Goal: Task Accomplishment & Management: Use online tool/utility

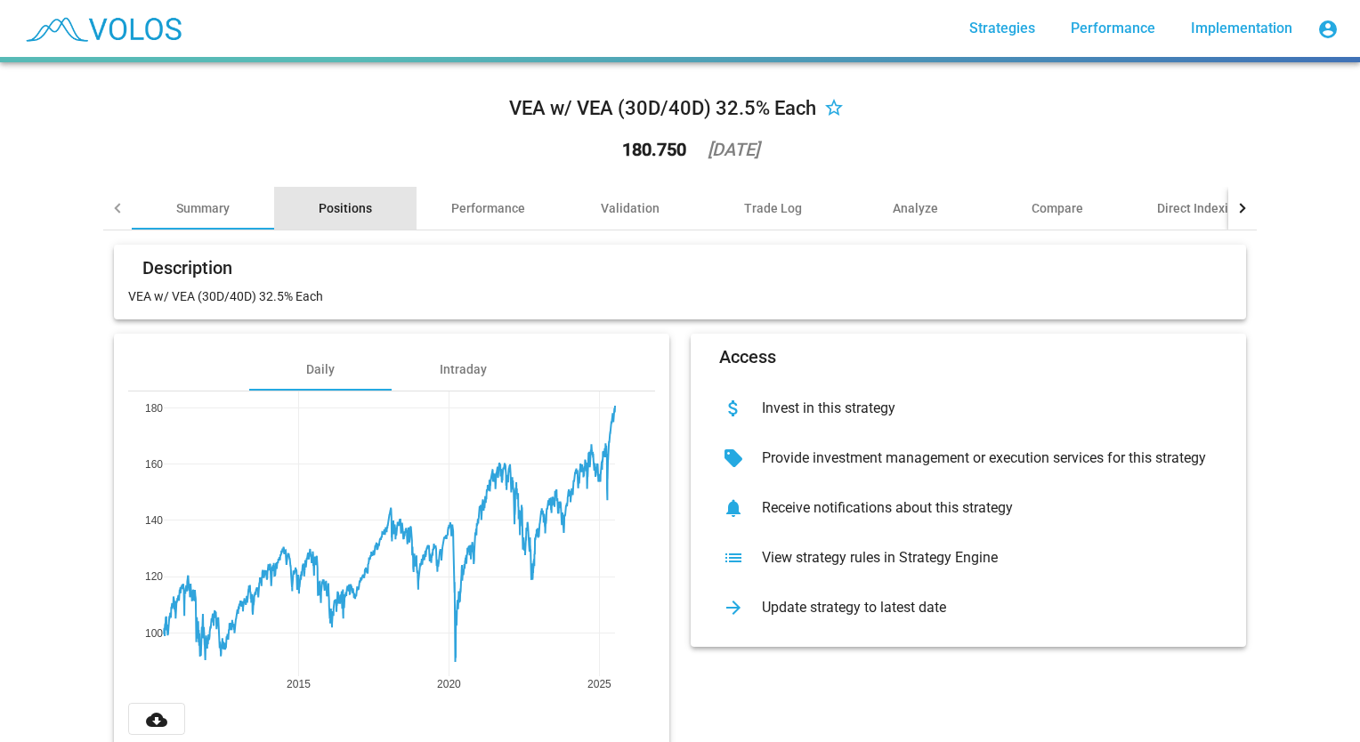
click at [344, 207] on div "Positions" at bounding box center [345, 208] width 53 height 18
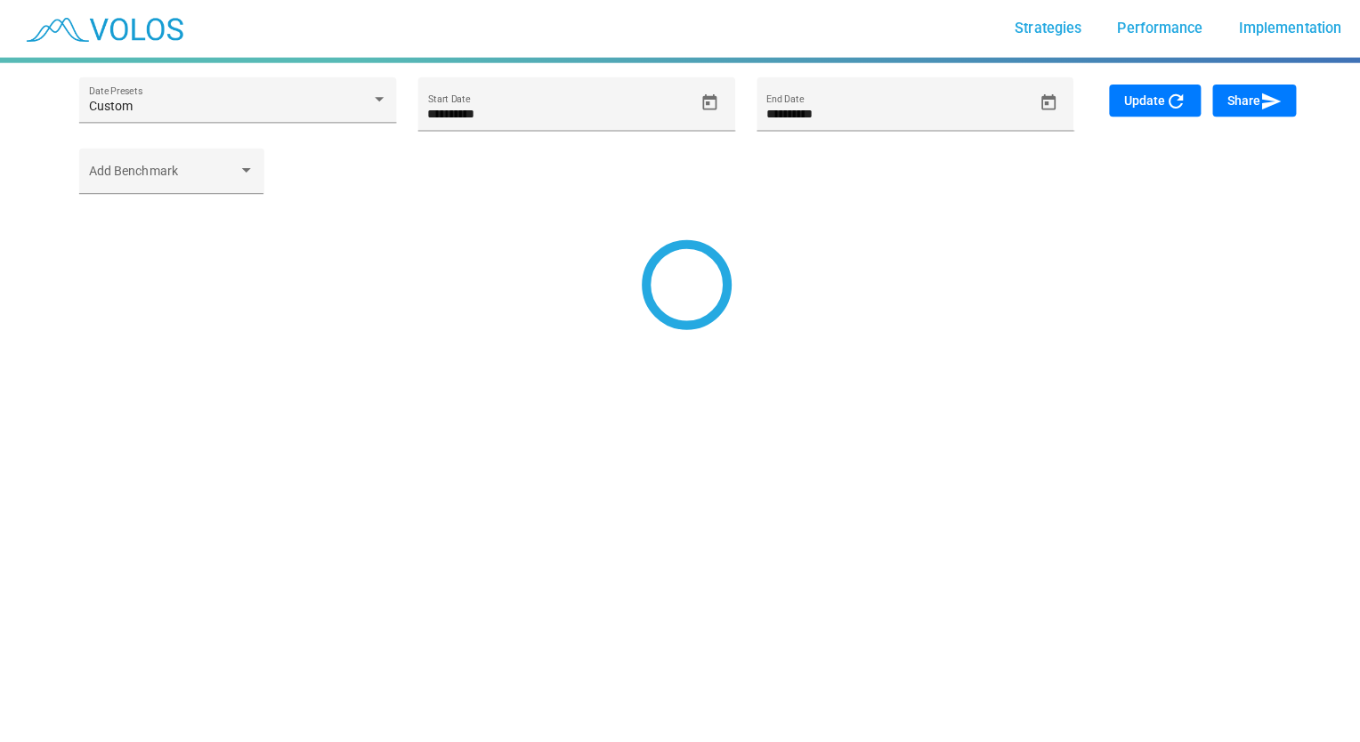
type input "*********"
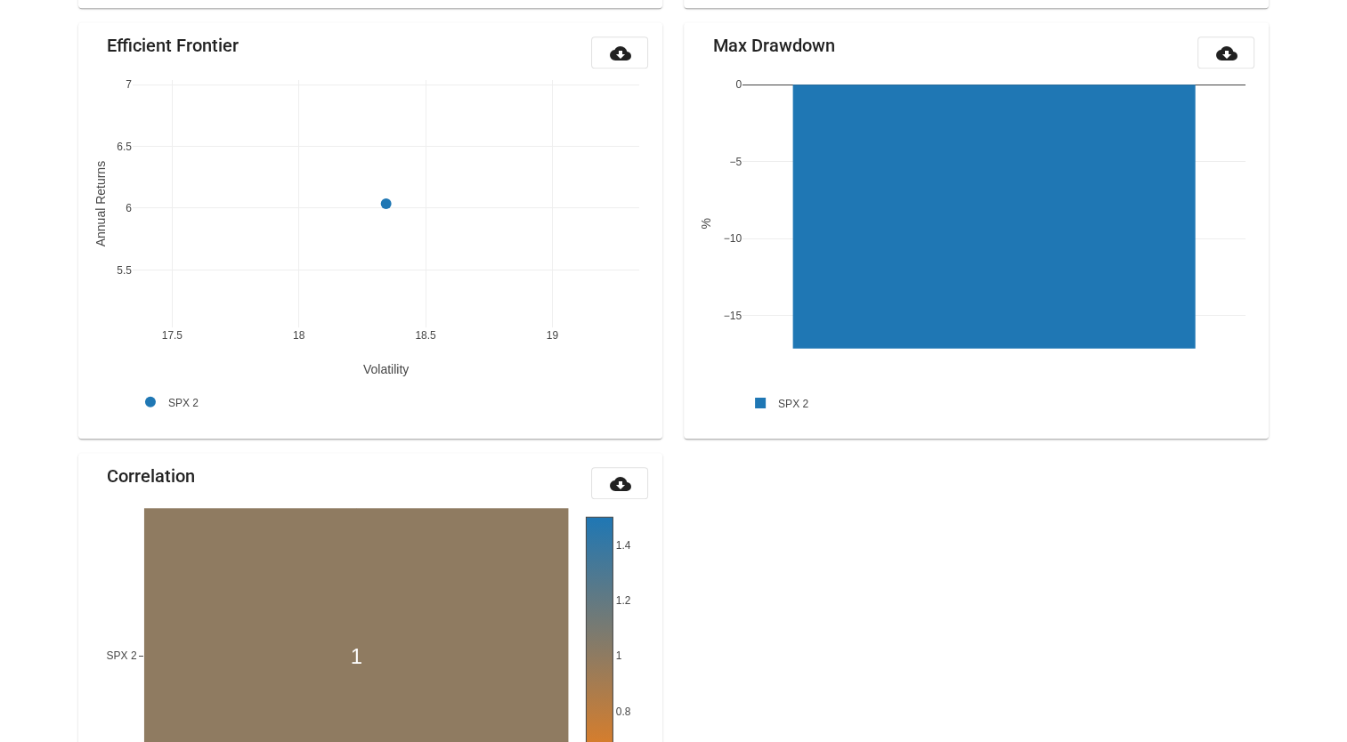
scroll to position [1828, 0]
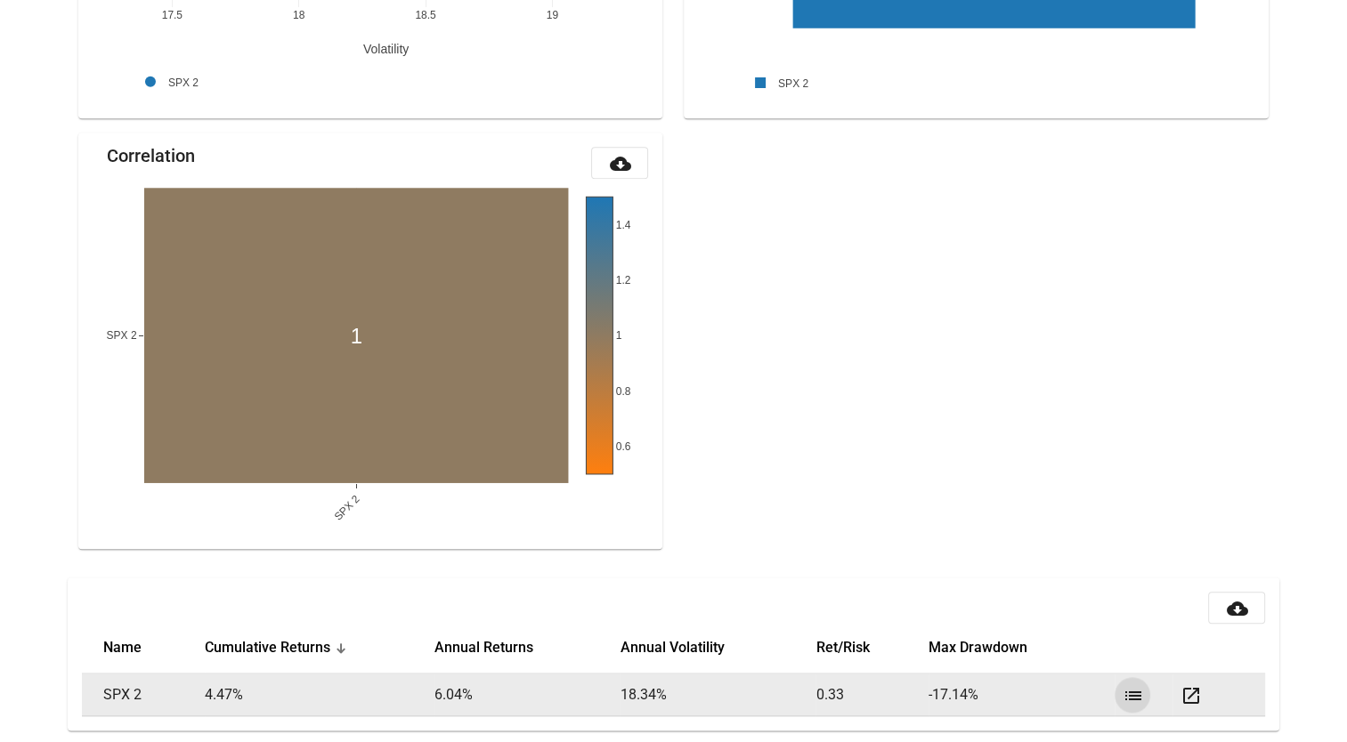
click at [1138, 689] on mat-icon "list" at bounding box center [1132, 695] width 21 height 21
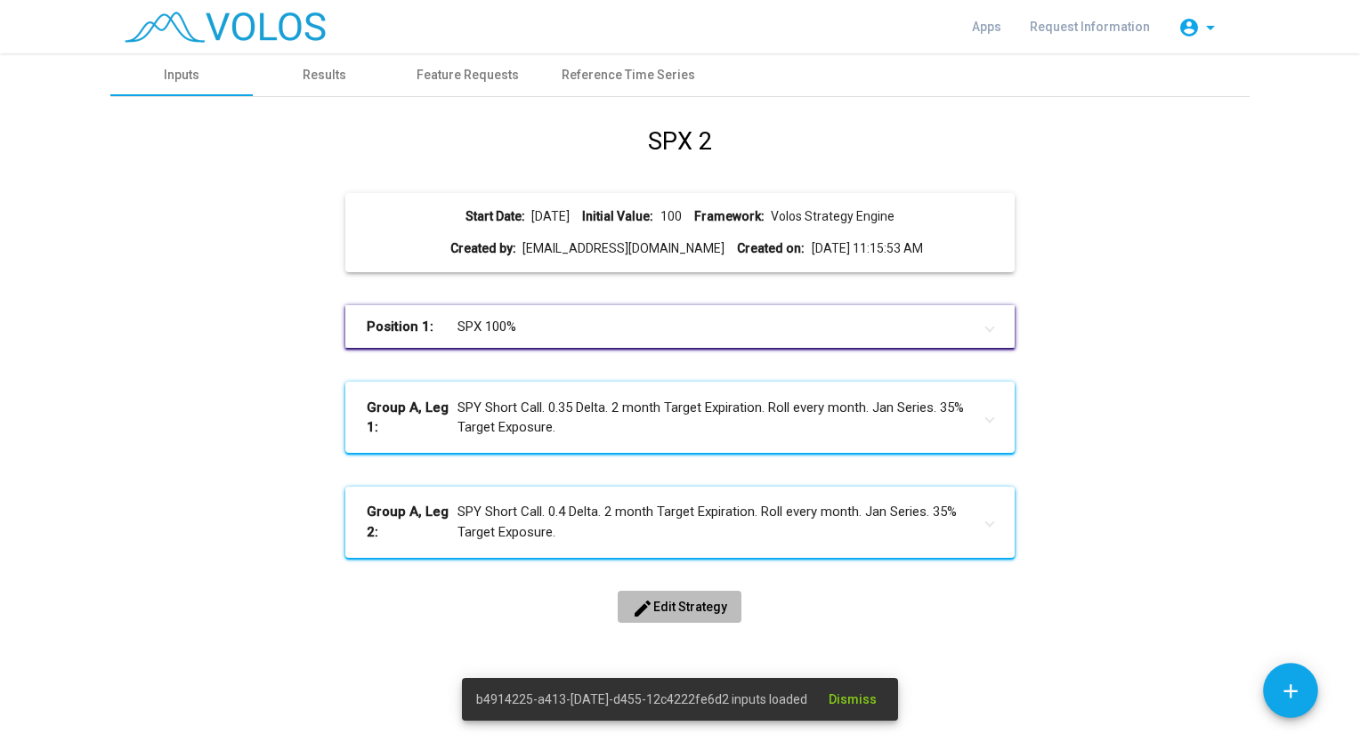
click at [702, 602] on span "edit Edit Strategy" at bounding box center [679, 607] width 95 height 14
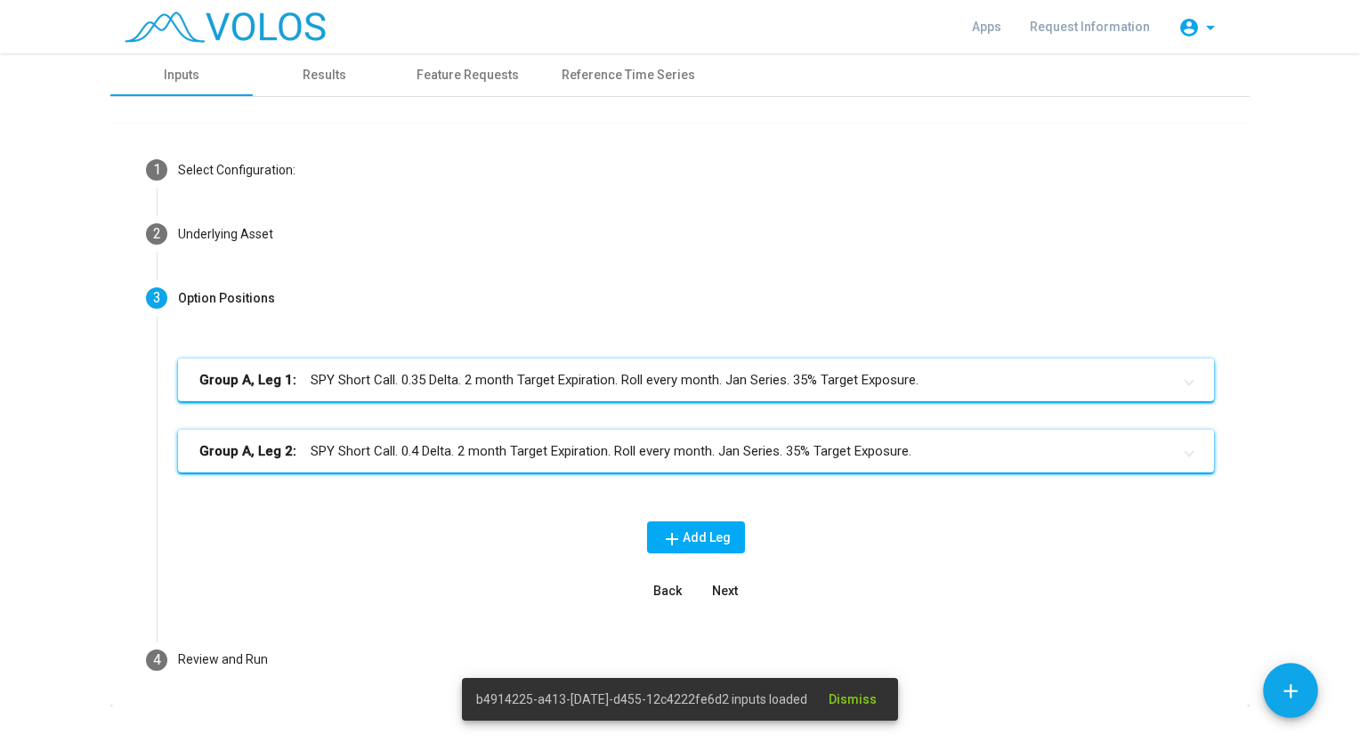
click at [714, 597] on span "Next" at bounding box center [725, 591] width 26 height 14
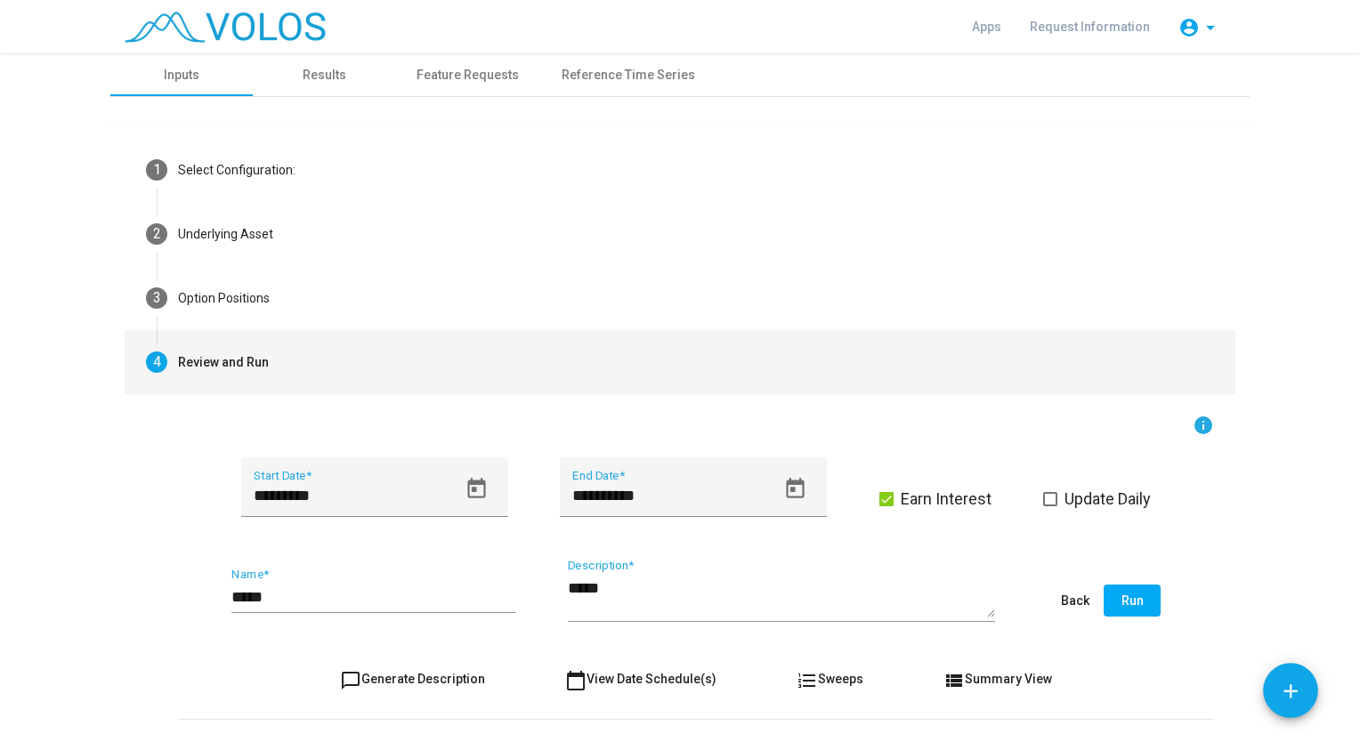
click at [1138, 599] on button "Run" at bounding box center [1132, 601] width 57 height 32
